Goal: Transaction & Acquisition: Purchase product/service

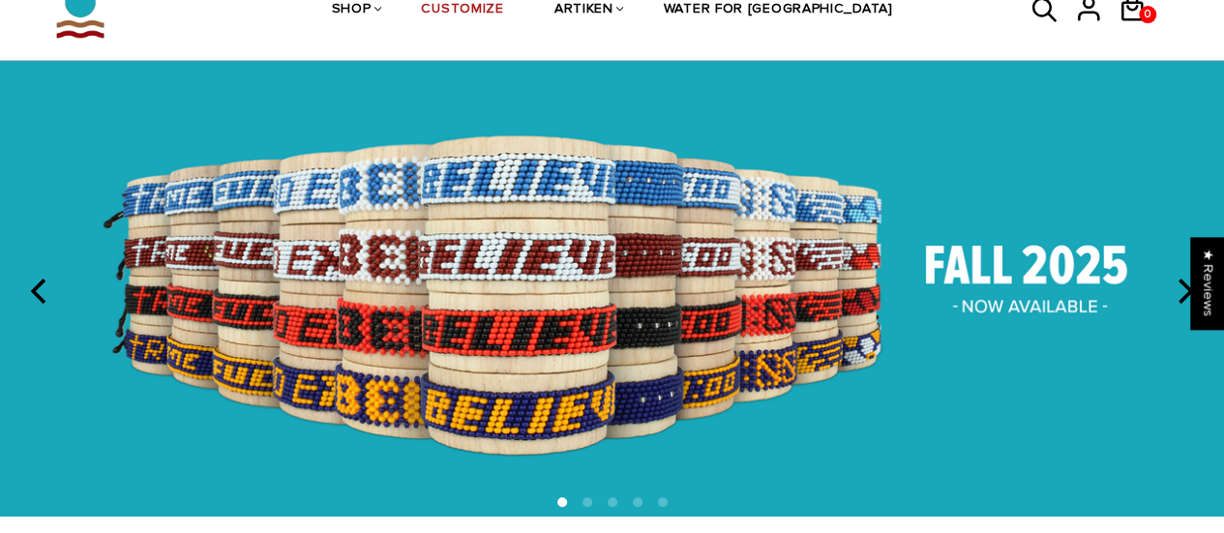
scroll to position [193, 0]
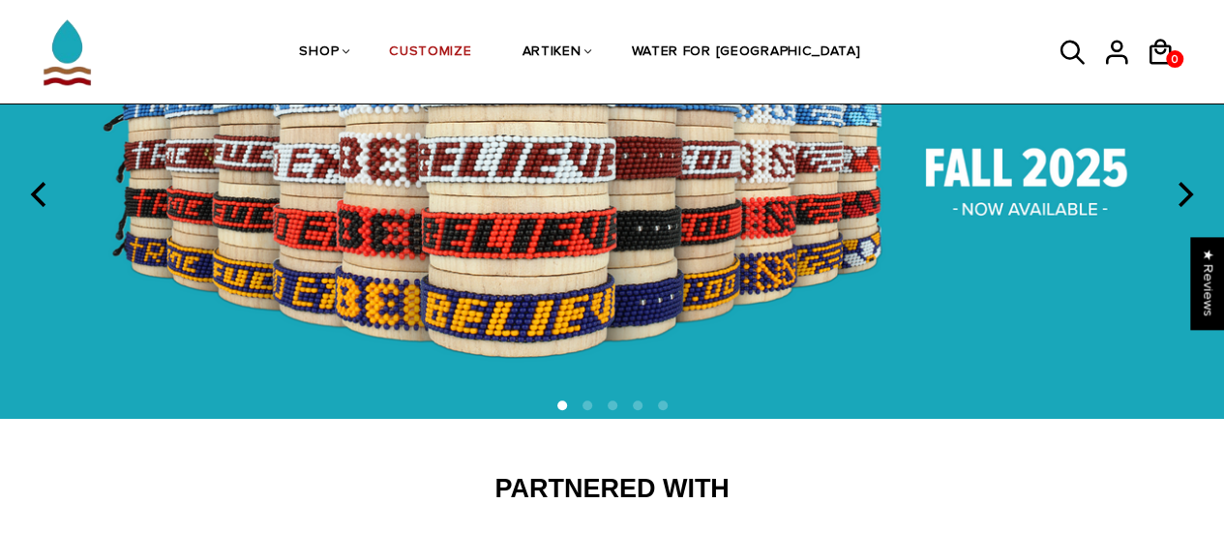
click at [655, 236] on img at bounding box center [612, 191] width 1224 height 455
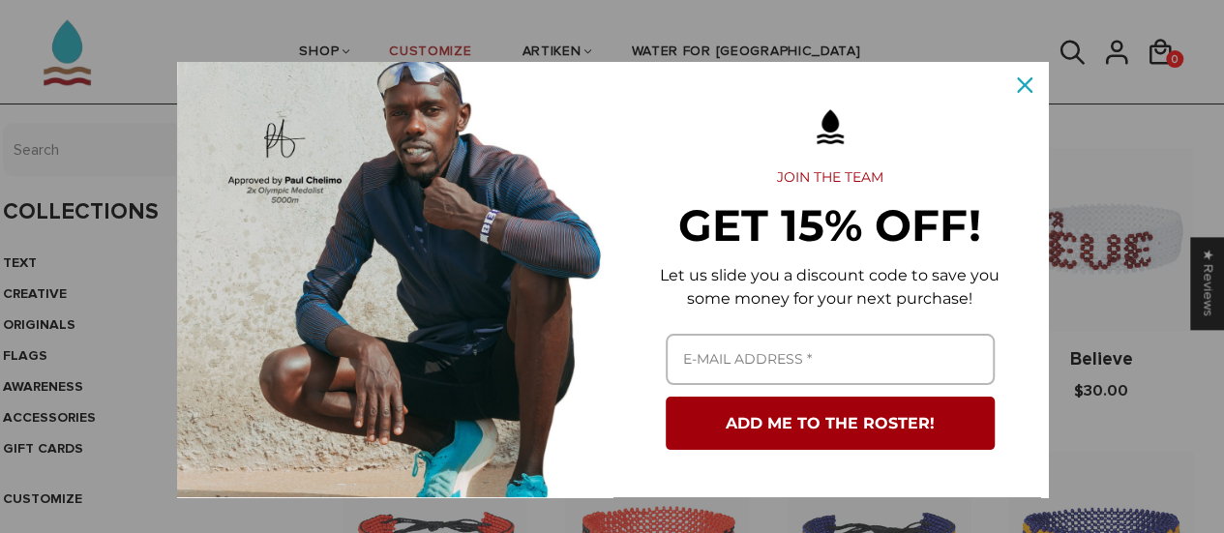
scroll to position [580, 0]
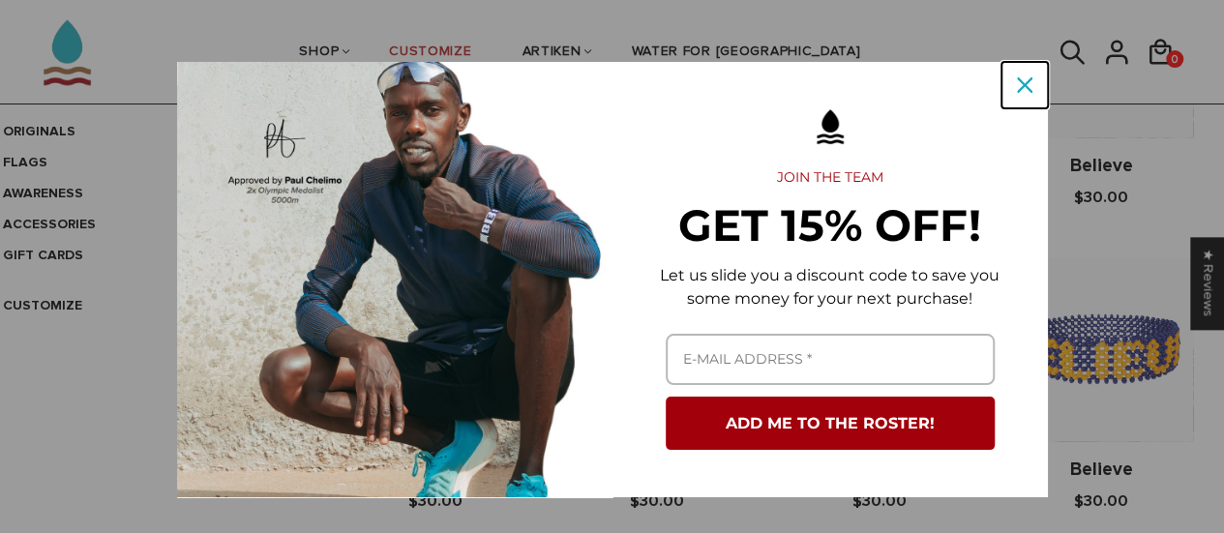
click at [1023, 86] on div "Close" at bounding box center [1024, 85] width 31 height 31
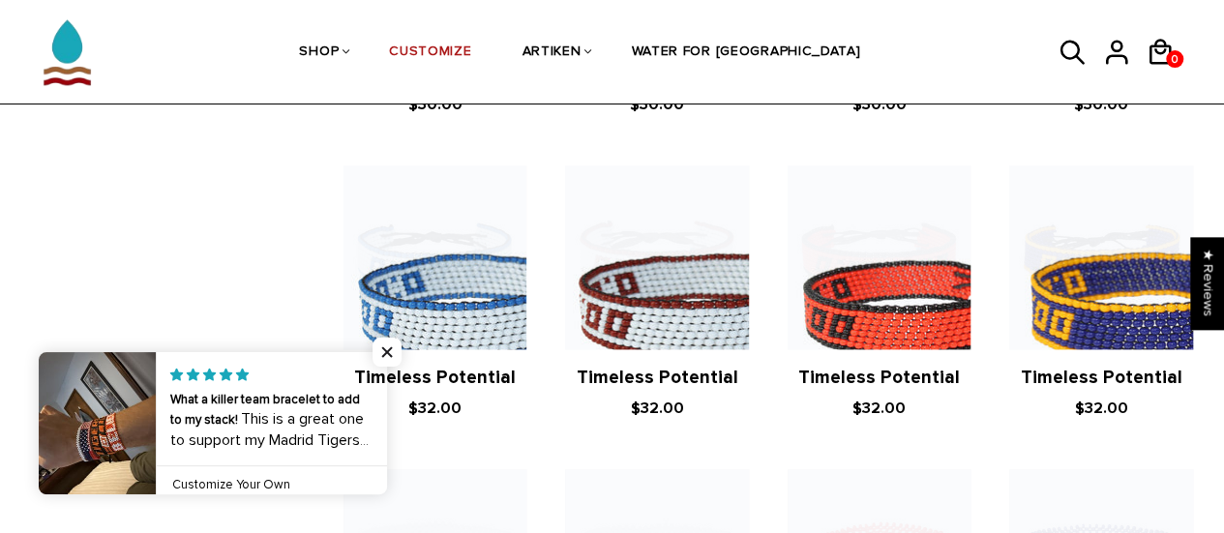
scroll to position [1282, 0]
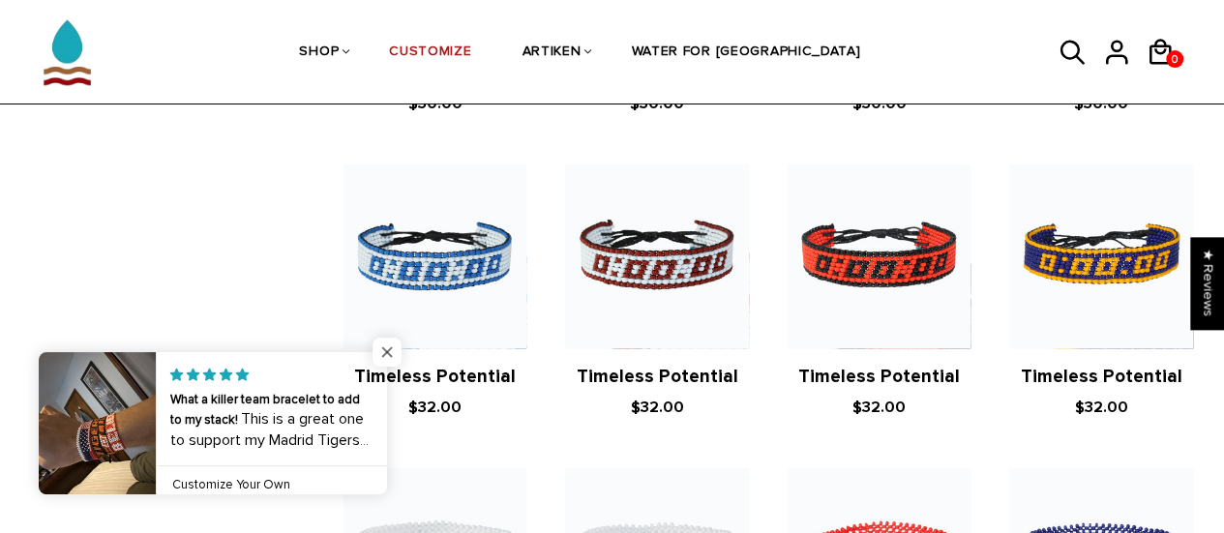
click at [389, 349] on span "Close popup widget" at bounding box center [386, 352] width 29 height 29
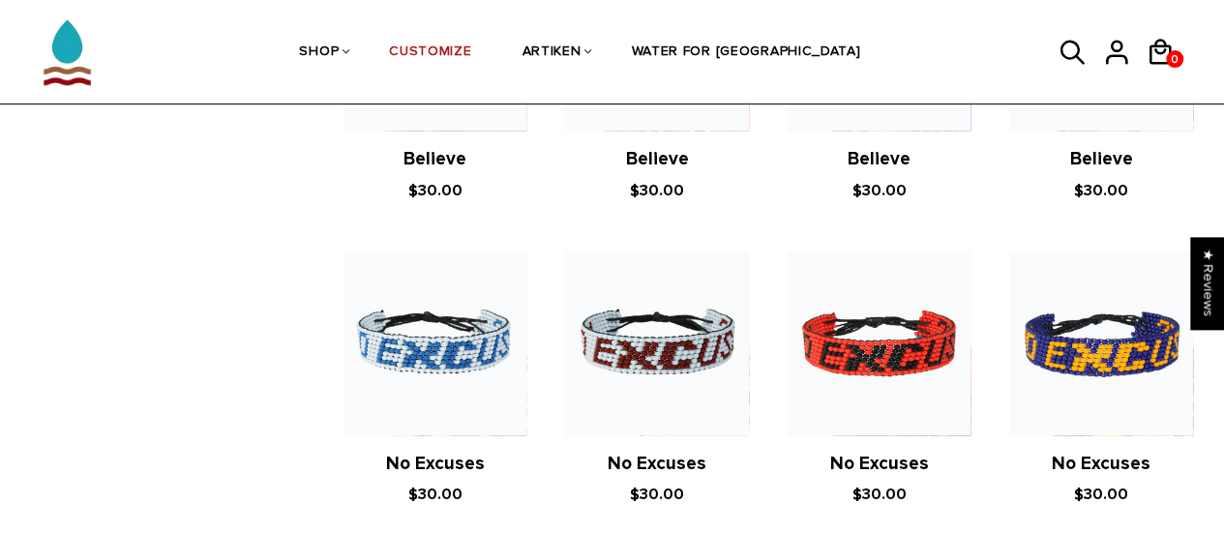
scroll to position [892, 0]
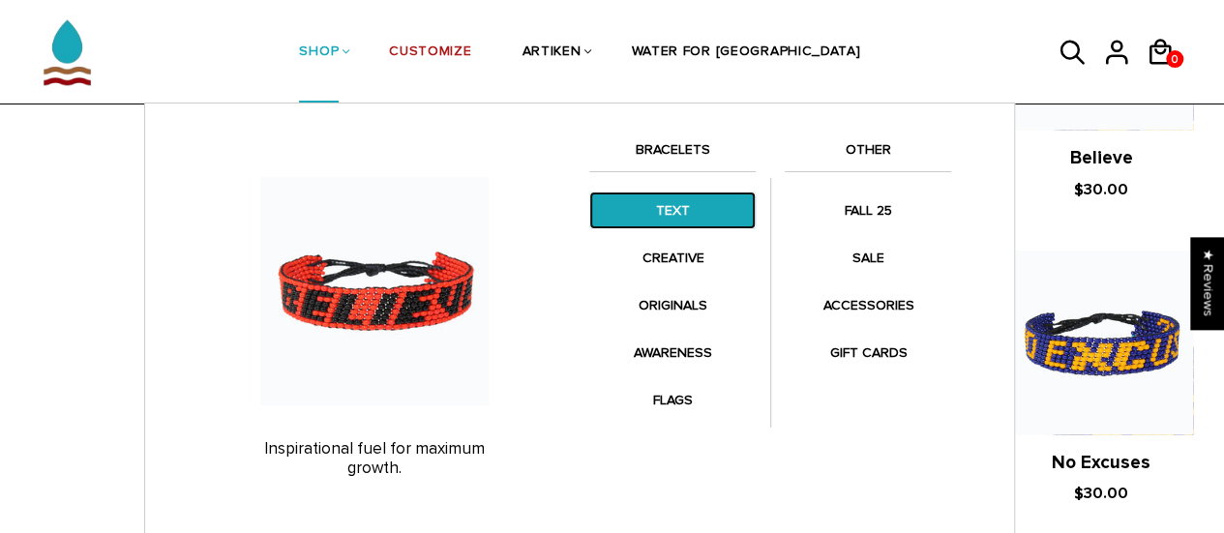
click at [677, 196] on link "TEXT" at bounding box center [672, 211] width 166 height 38
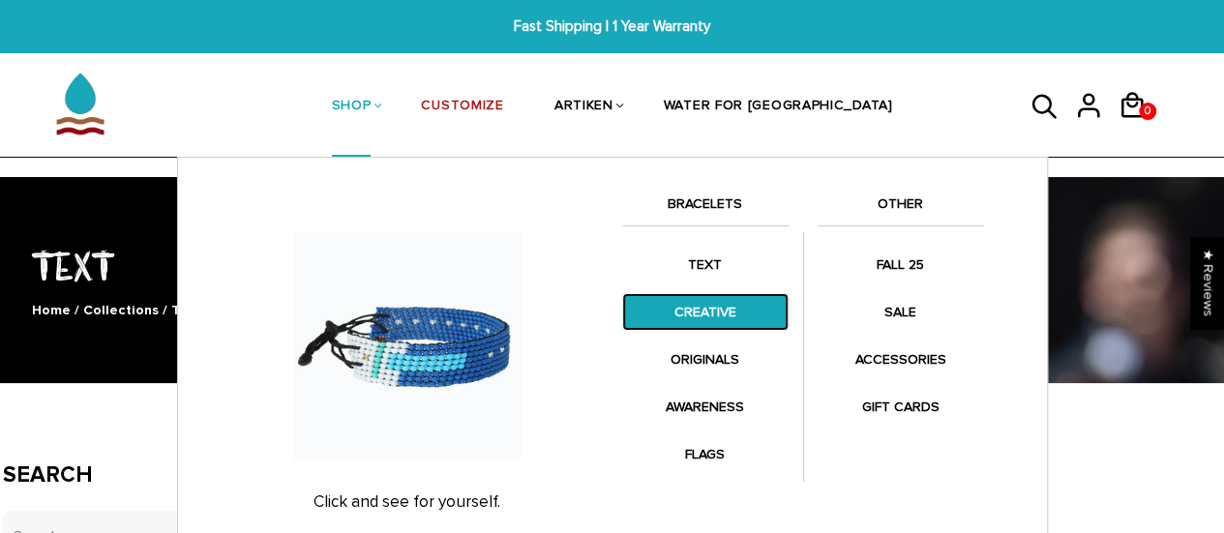
click at [730, 301] on link "CREATIVE" at bounding box center [705, 312] width 166 height 38
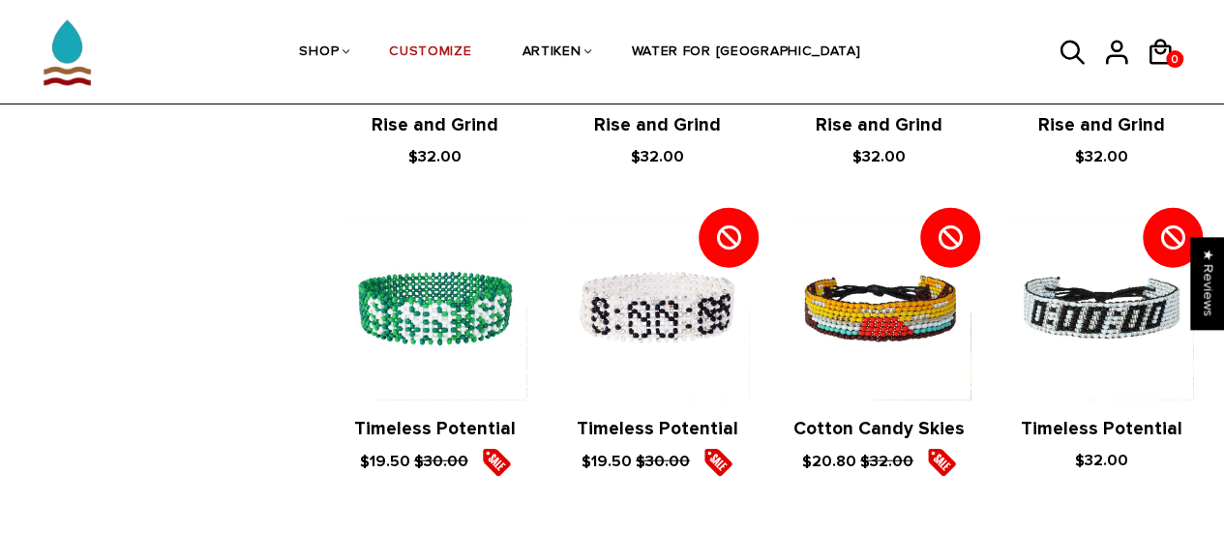
scroll to position [2212, 0]
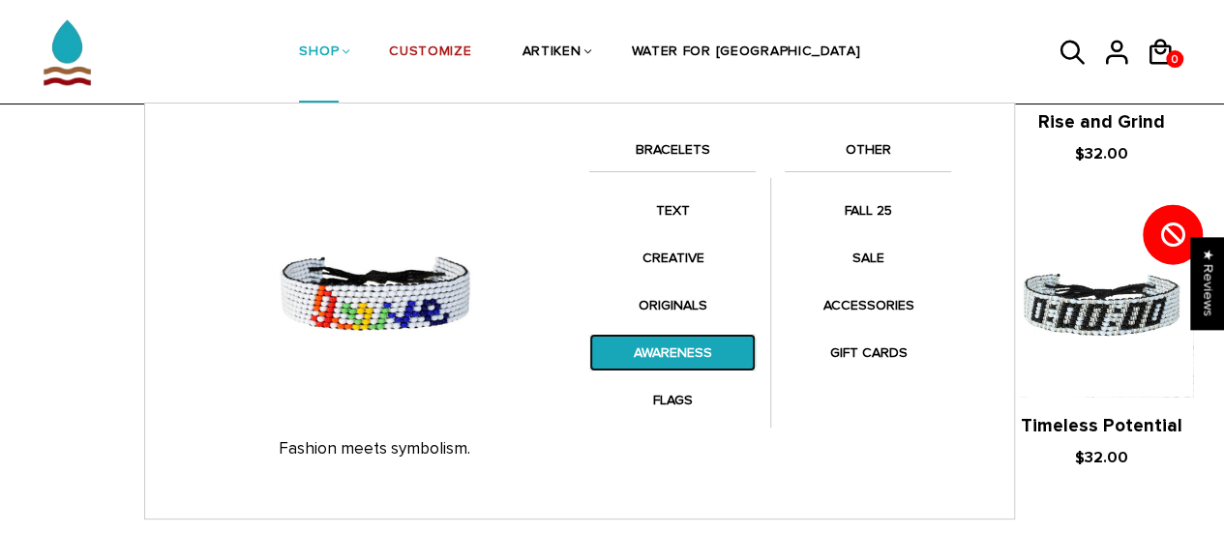
click at [685, 345] on link "AWARENESS" at bounding box center [672, 353] width 166 height 38
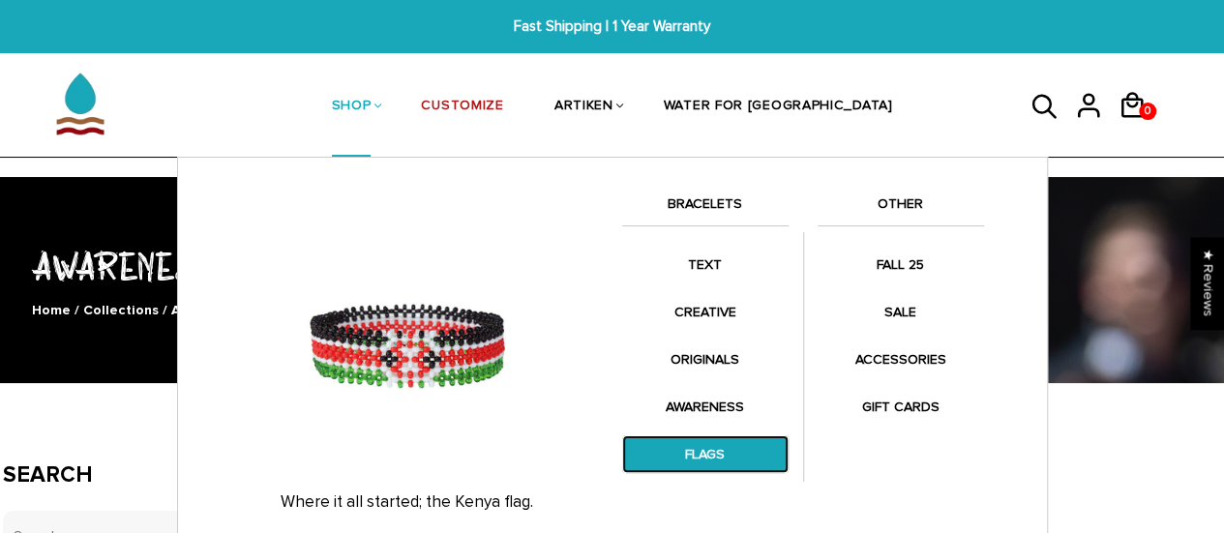
click at [716, 455] on link "FLAGS" at bounding box center [705, 454] width 166 height 38
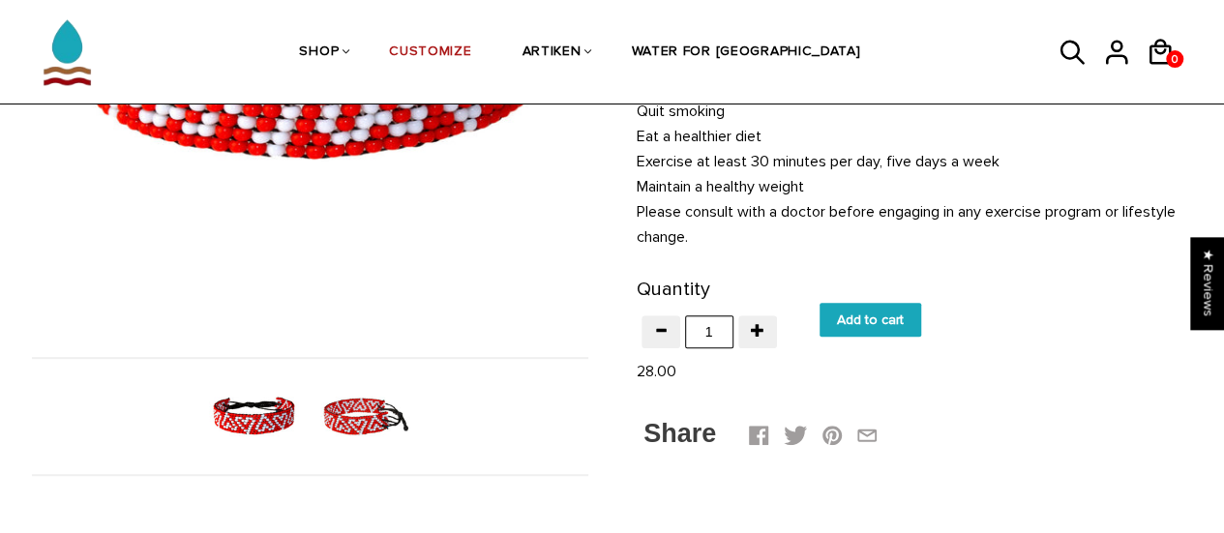
scroll to position [417, 0]
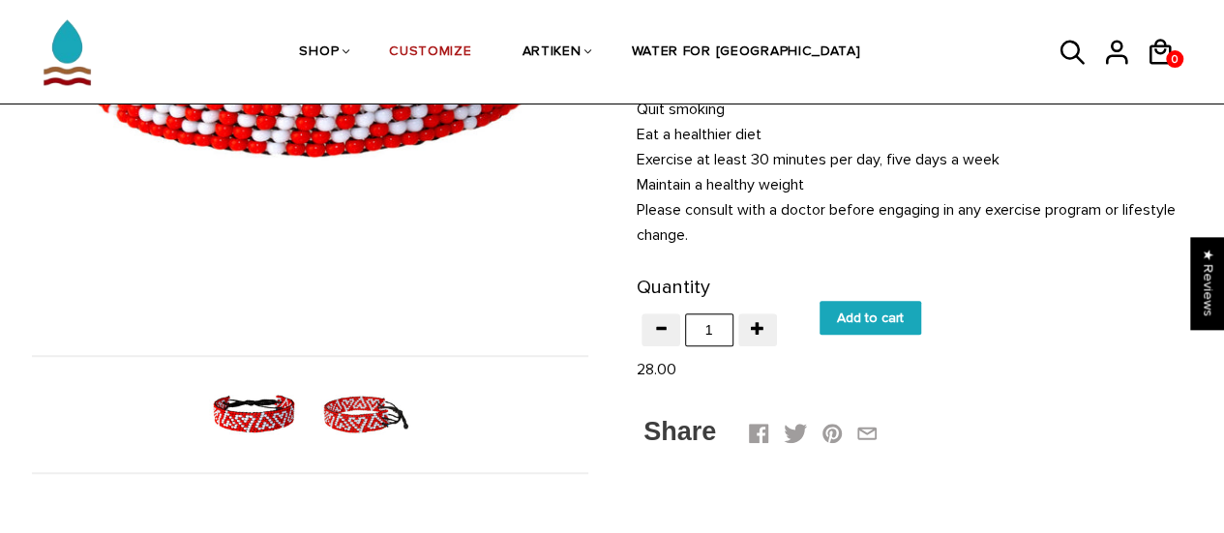
click at [874, 301] on input "Add to cart" at bounding box center [870, 318] width 102 height 34
type input "Add to cart"
click at [1167, 53] on span "1" at bounding box center [1173, 59] width 15 height 24
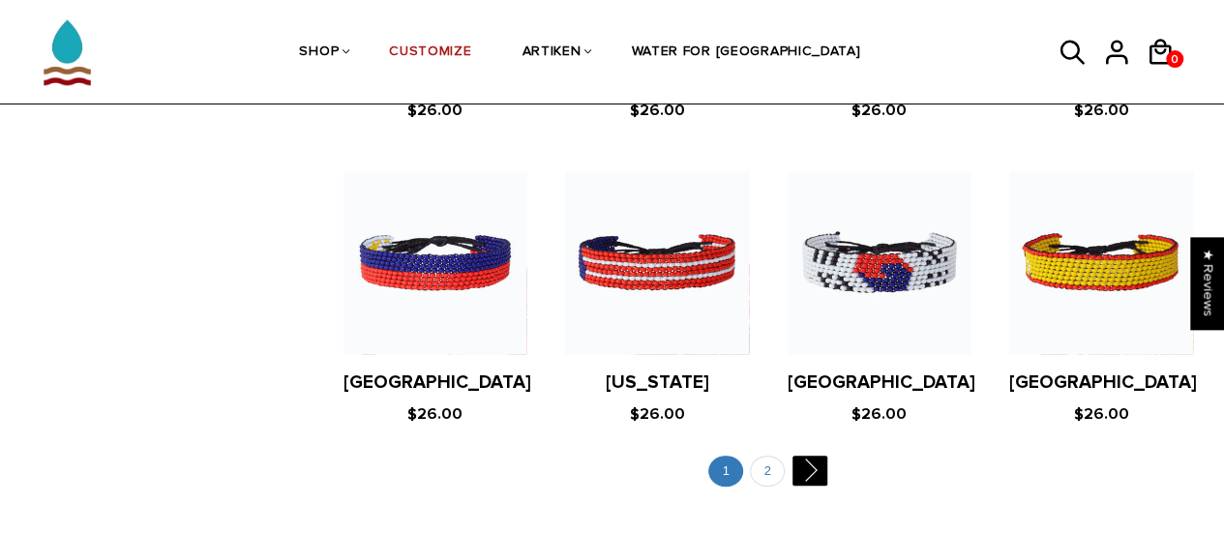
scroll to position [3776, 0]
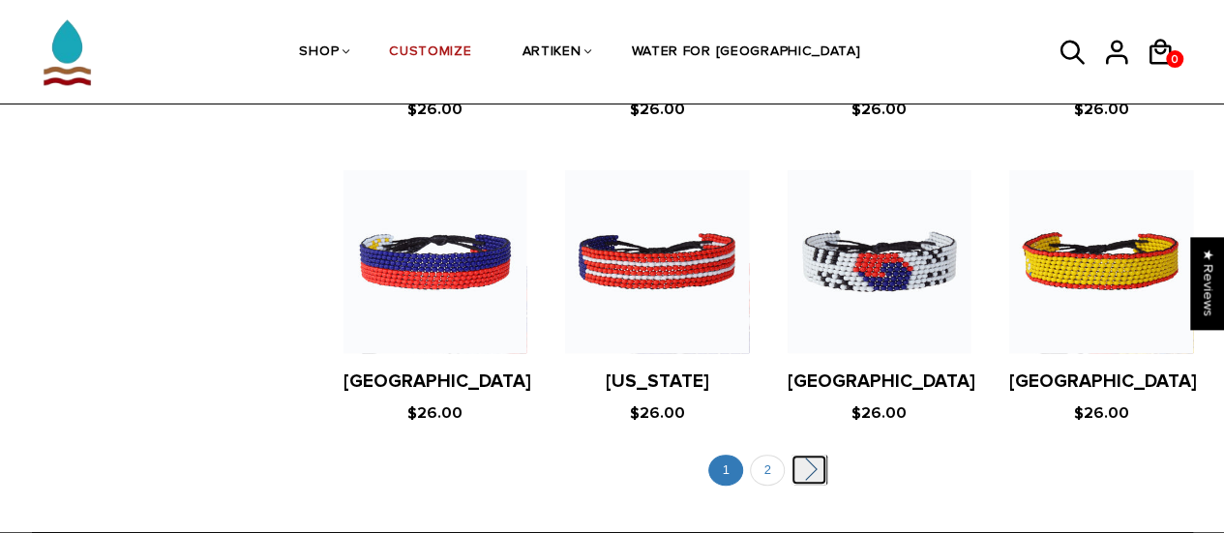
click at [801, 455] on link "" at bounding box center [808, 470] width 35 height 30
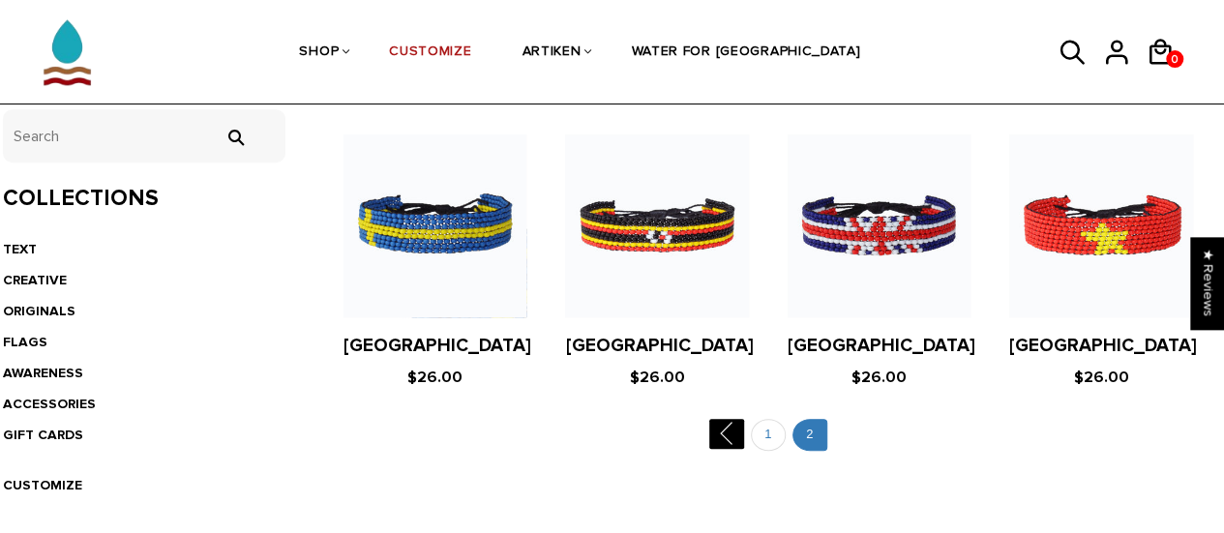
scroll to position [401, 0]
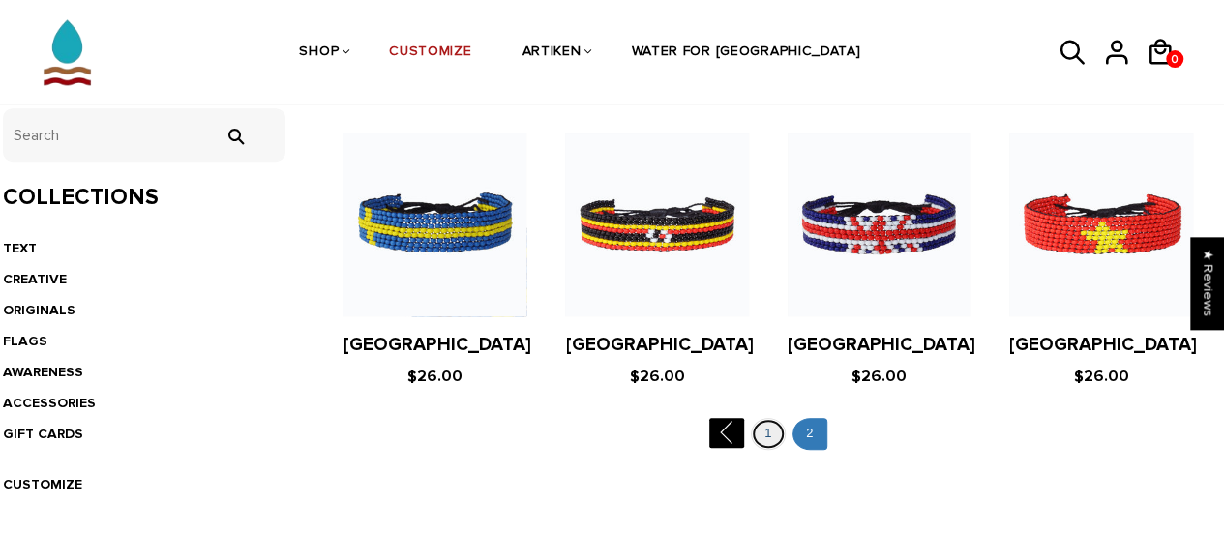
click at [762, 429] on link "1" at bounding box center [768, 434] width 35 height 32
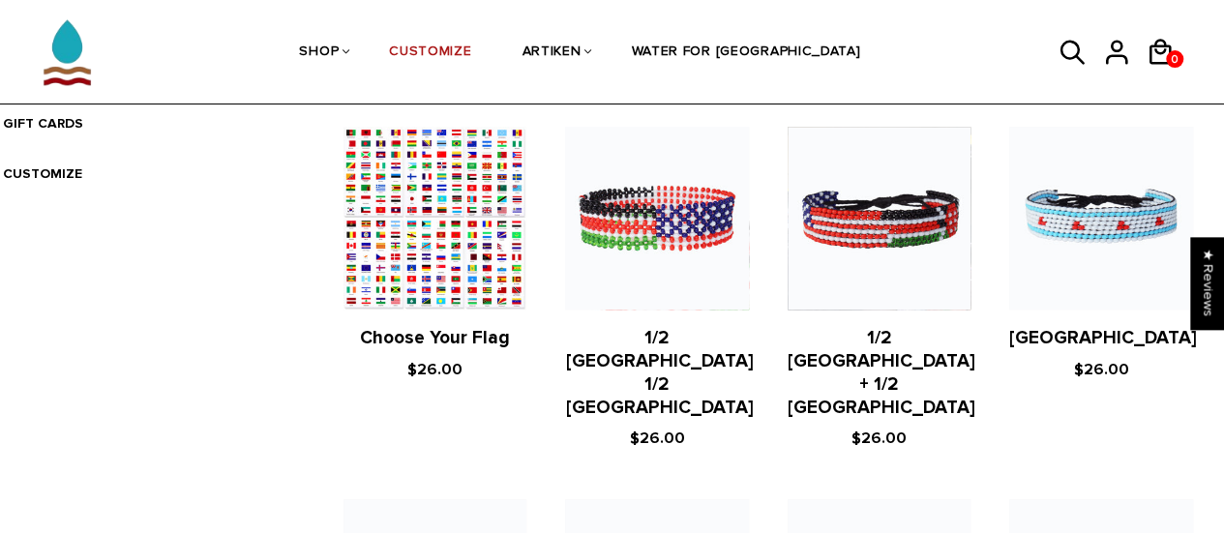
scroll to position [720, 0]
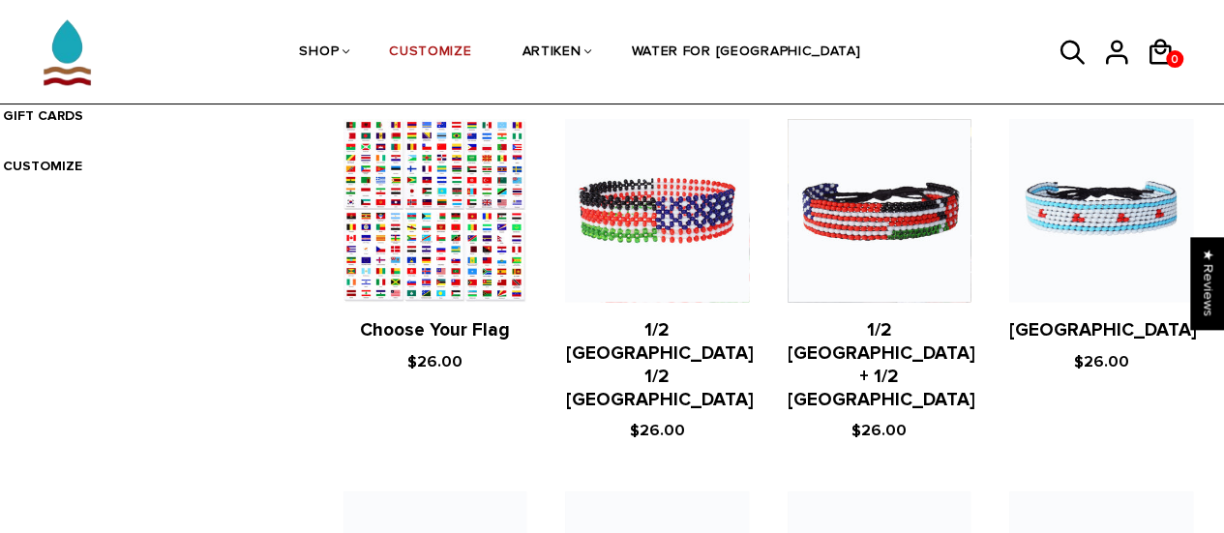
click at [444, 260] on figure at bounding box center [434, 210] width 183 height 183
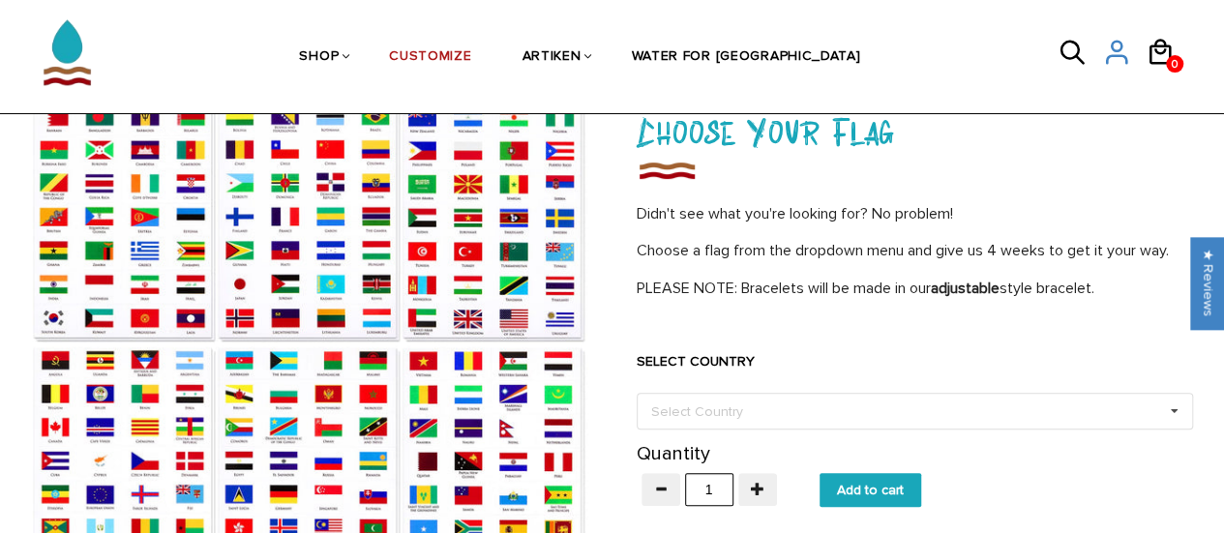
scroll to position [141, 0]
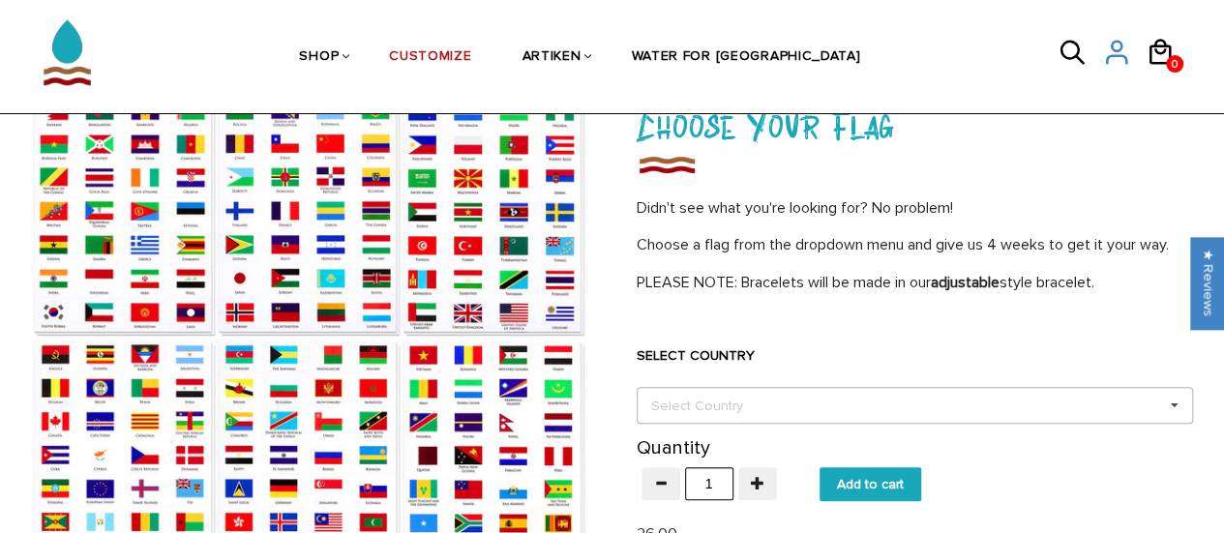
click at [722, 409] on div "Select Country" at bounding box center [708, 406] width 125 height 22
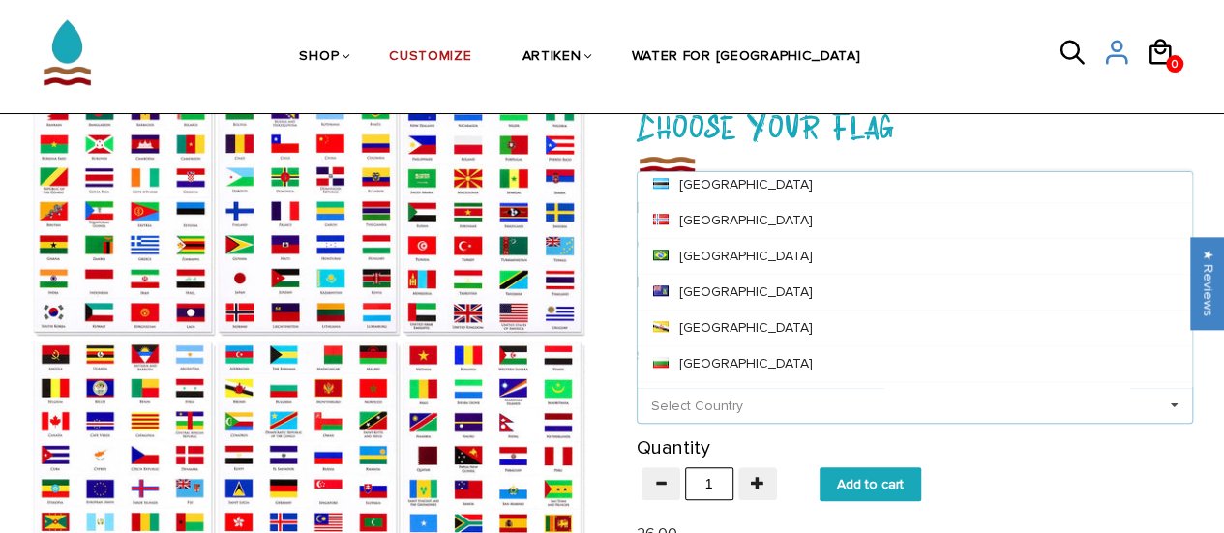
scroll to position [1110, 0]
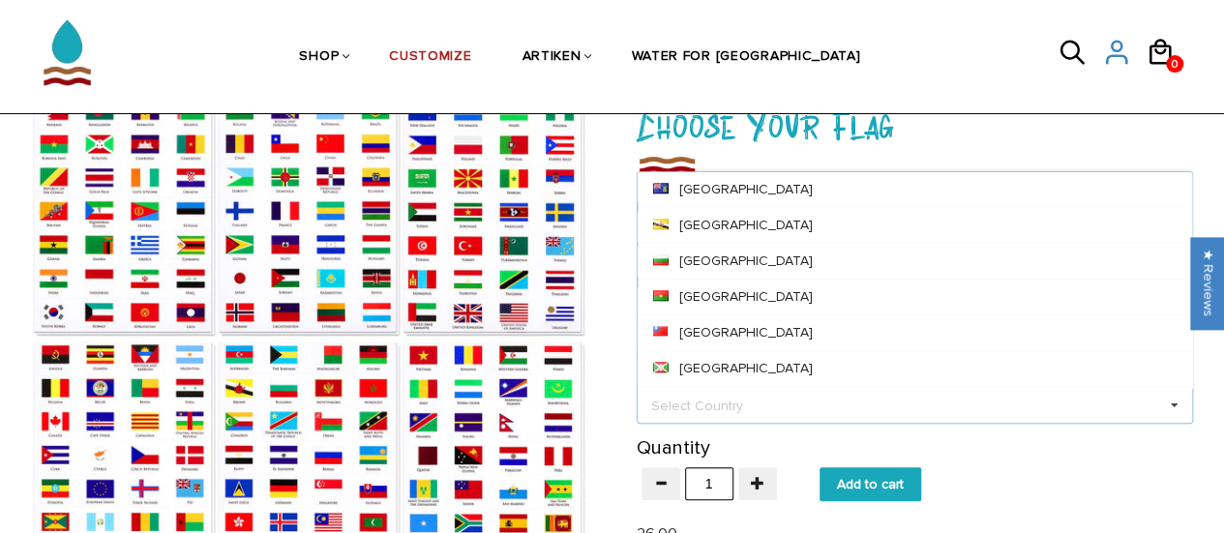
click at [917, 35] on ul "SHOP BRACELETS TEXT Inspirational fuel for maximum growth." at bounding box center [579, 57] width 921 height 100
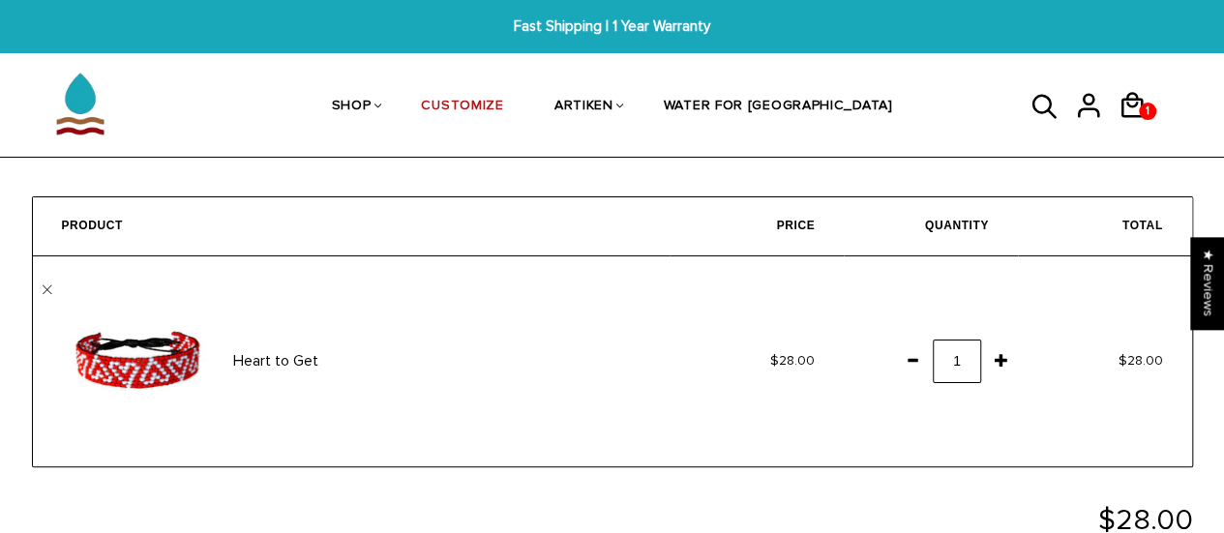
scroll to position [443, 0]
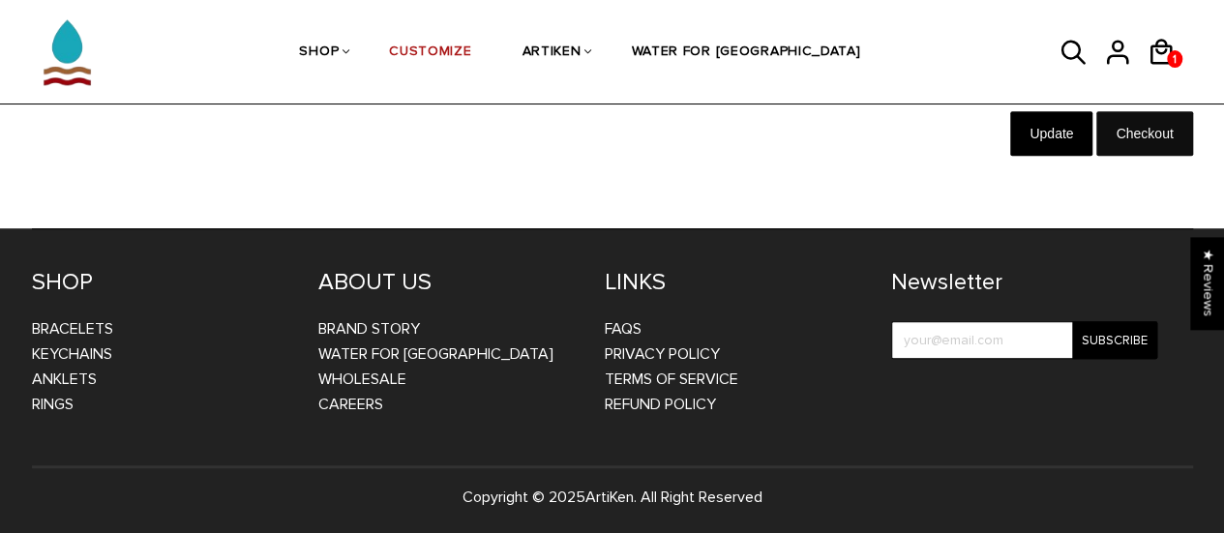
click at [1124, 146] on input "Checkout" at bounding box center [1144, 133] width 96 height 44
